Goal: Find specific page/section: Find specific page/section

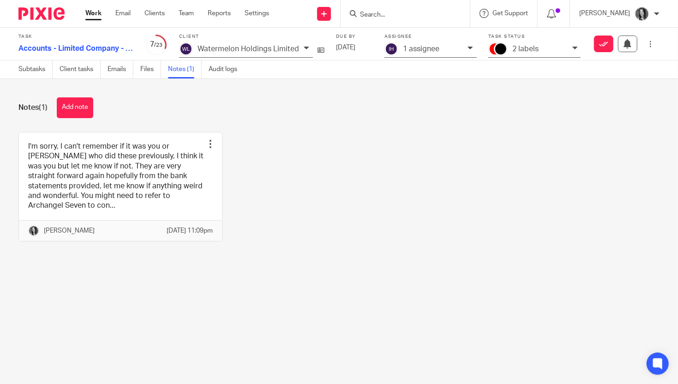
click at [401, 17] on input "Search" at bounding box center [400, 15] width 83 height 8
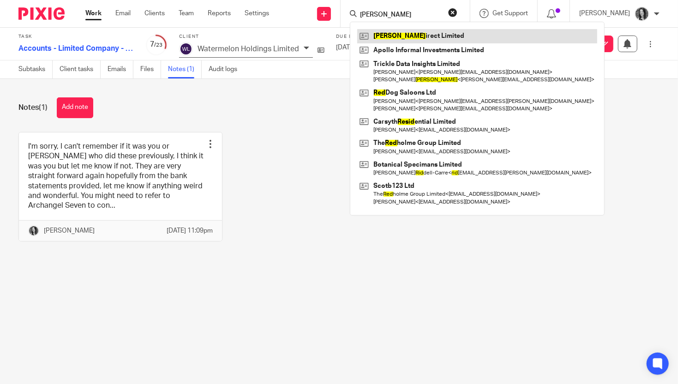
type input "reid"
click at [402, 37] on link at bounding box center [477, 36] width 240 height 14
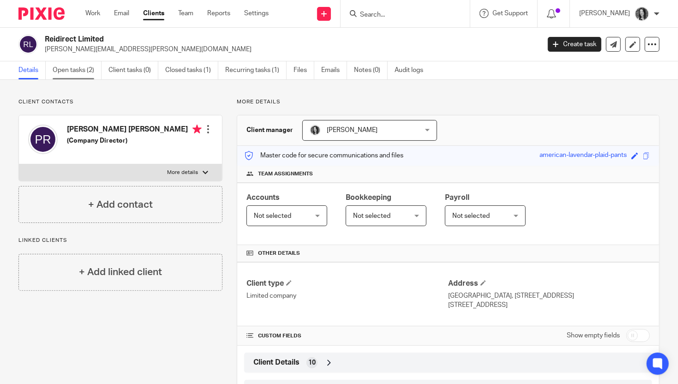
click at [71, 69] on link "Open tasks (2)" at bounding box center [77, 70] width 49 height 18
